Goal: Check status: Check status

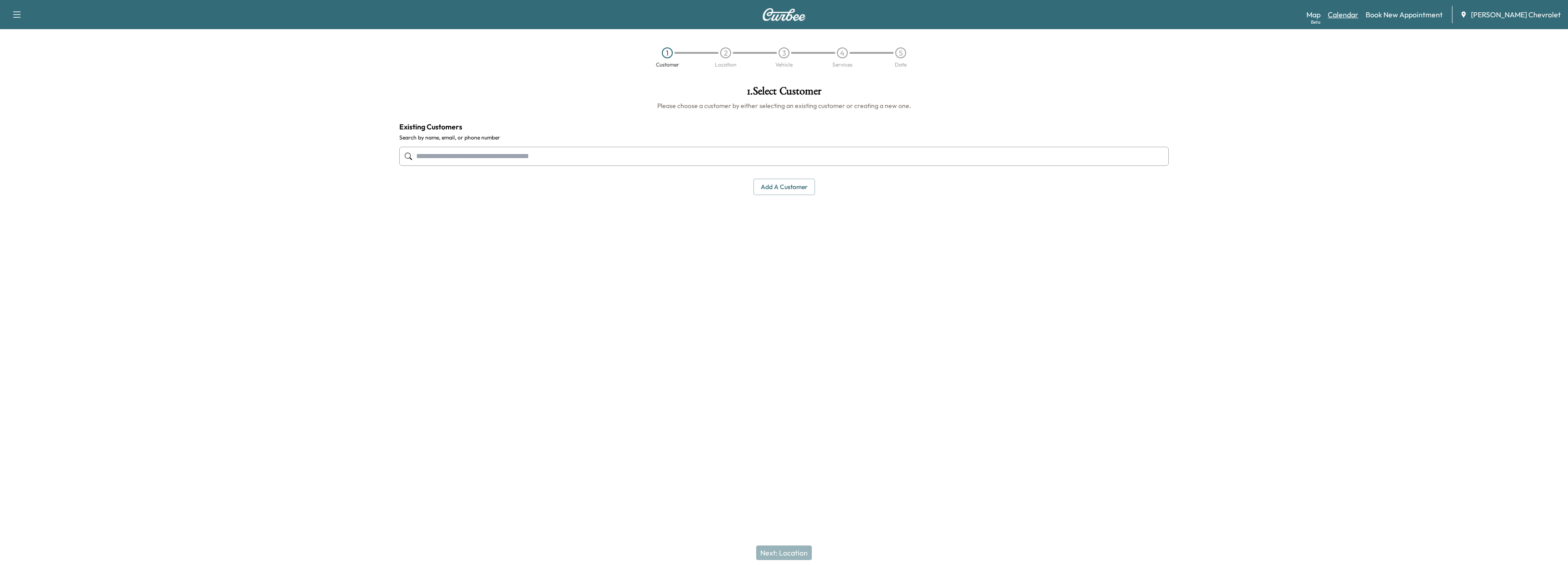
click at [1359, 13] on link "Calendar" at bounding box center [1343, 15] width 30 height 11
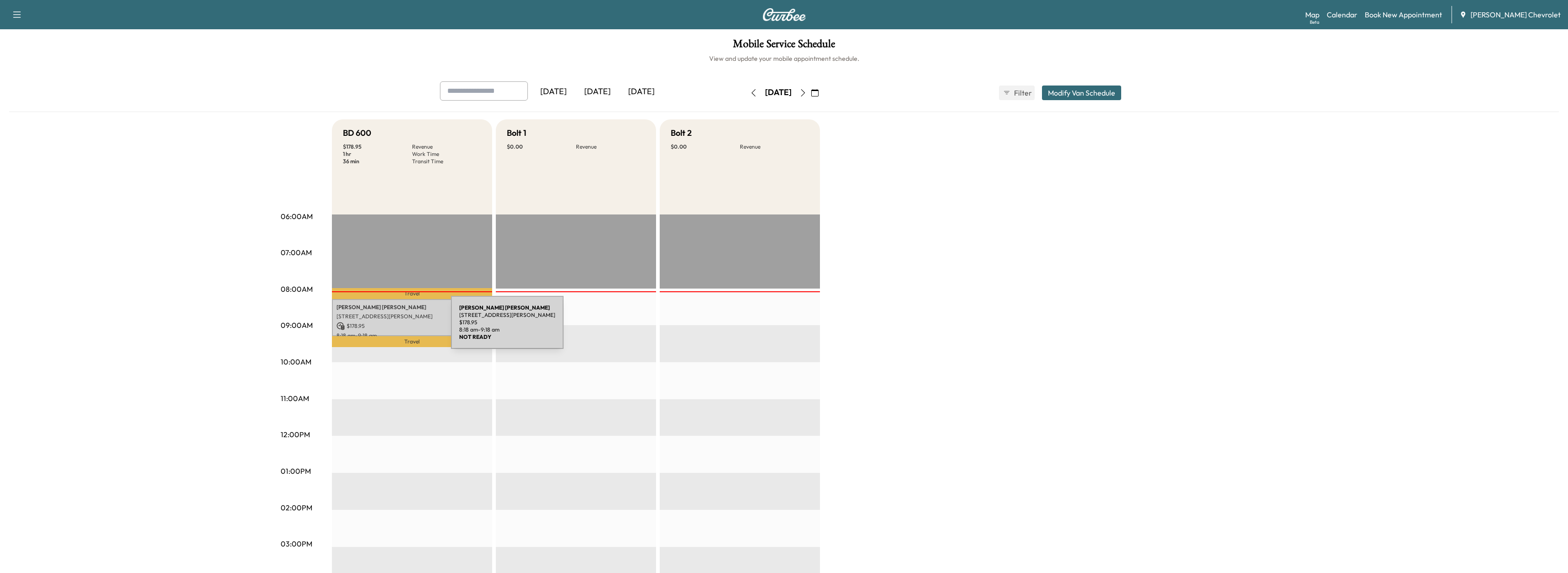
click at [382, 328] on p "$ 178.95" at bounding box center [411, 326] width 151 height 8
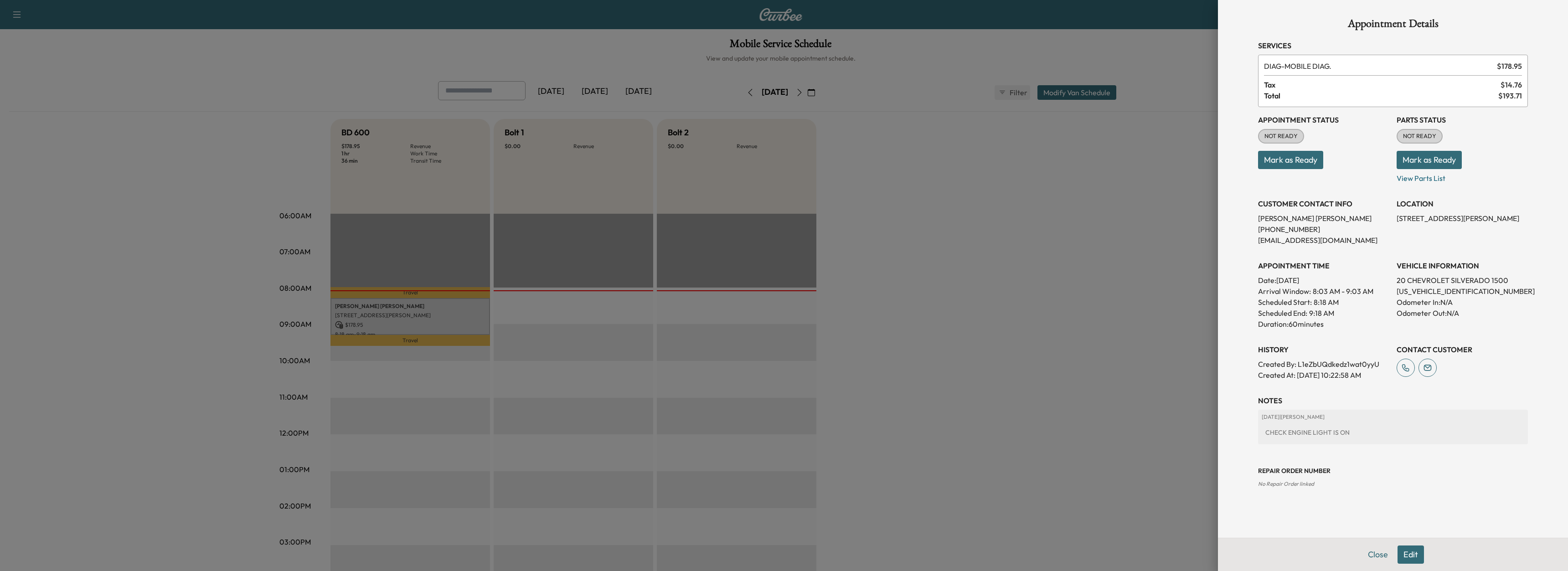
click at [1418, 295] on p "[US_VEHICLE_IDENTIFICATION_NUMBER]" at bounding box center [1462, 292] width 131 height 11
copy p "[US_VEHICLE_IDENTIFICATION_NUMBER]"
click at [172, 149] on div at bounding box center [784, 286] width 1568 height 571
